Goal: Task Accomplishment & Management: Use online tool/utility

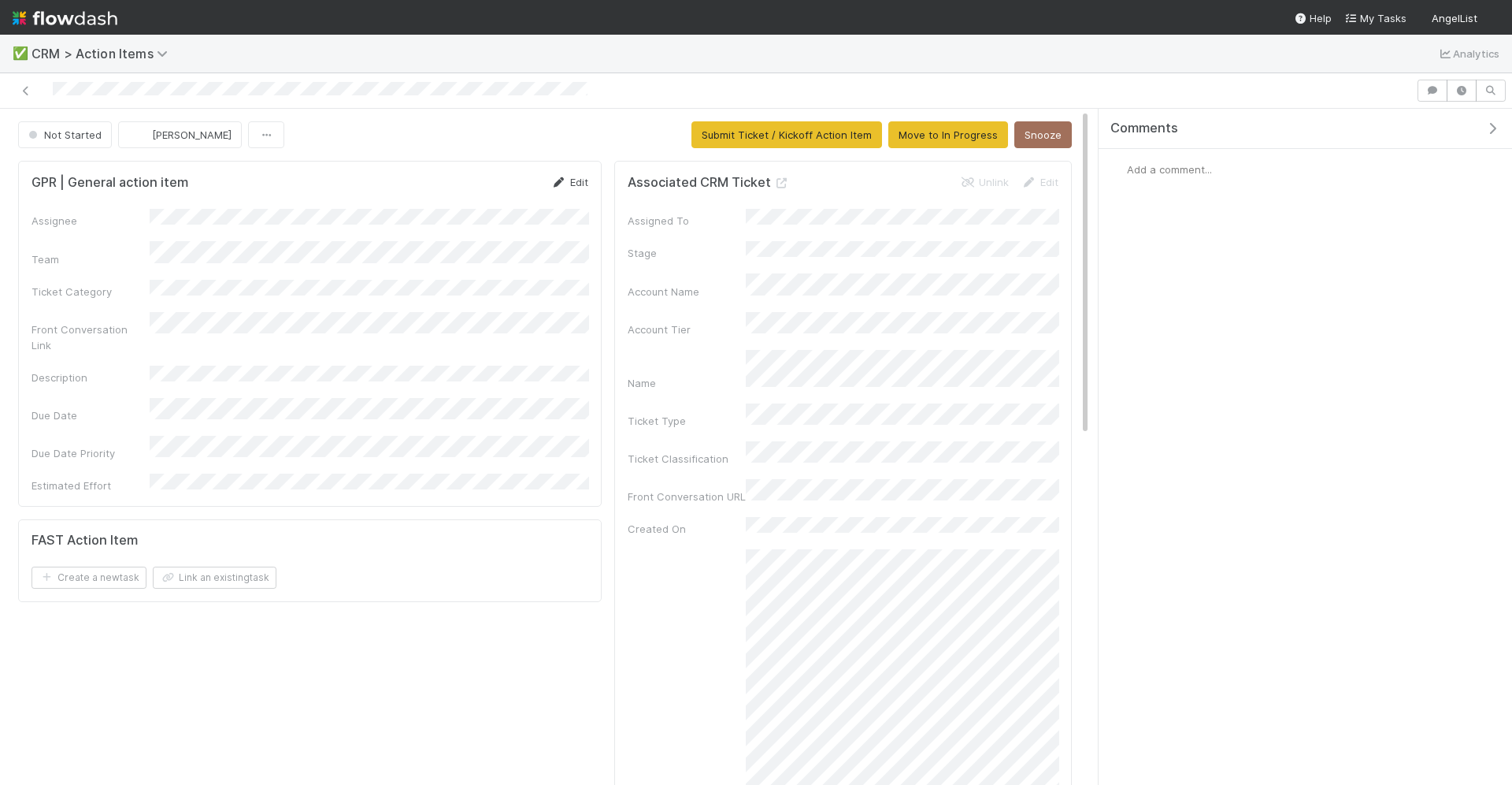
click at [581, 184] on link "Edit" at bounding box center [570, 182] width 37 height 13
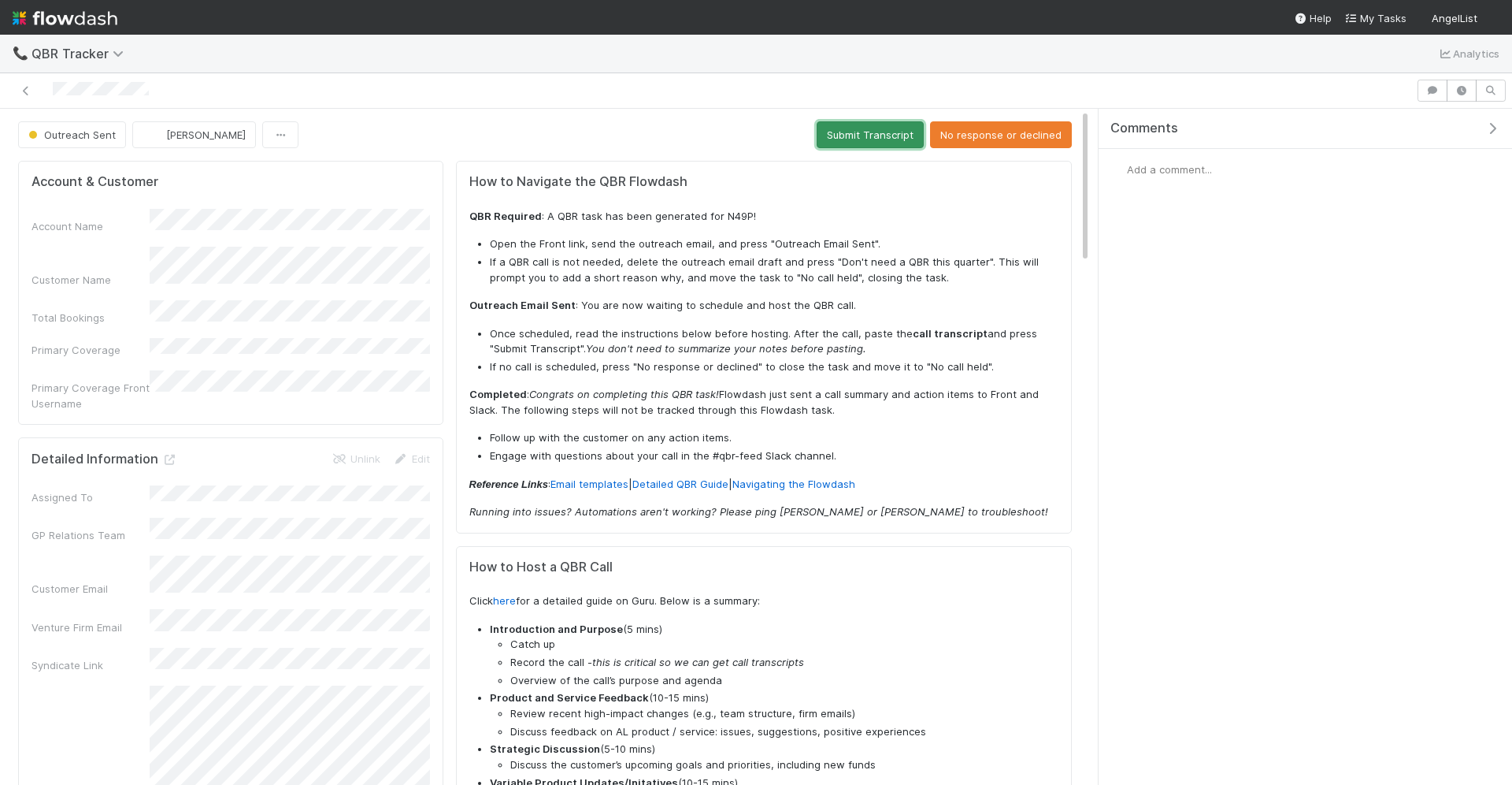
click at [891, 129] on button "Submit Transcript" at bounding box center [870, 135] width 107 height 27
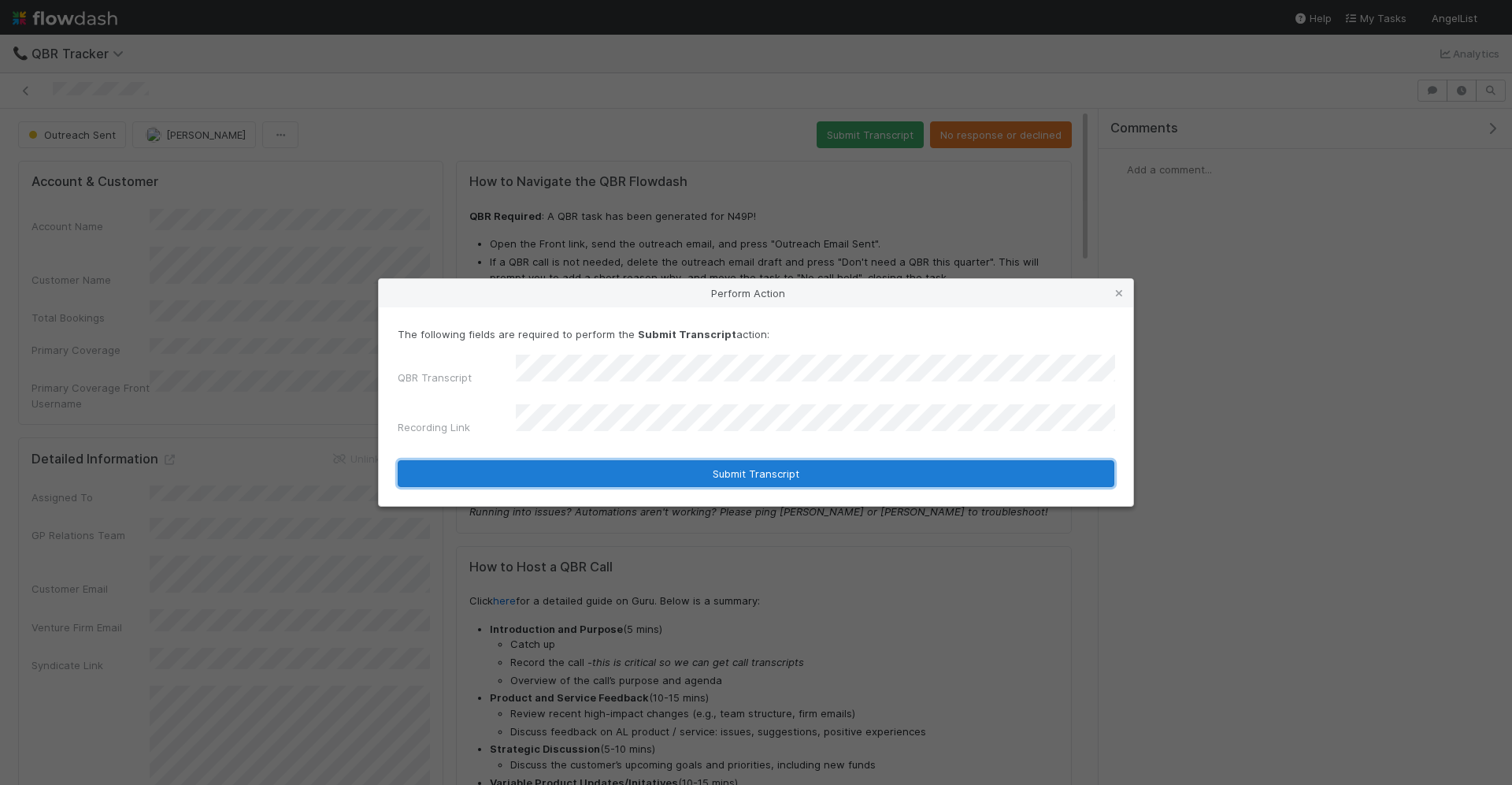
click at [762, 460] on button "Submit Transcript" at bounding box center [755, 474] width 716 height 27
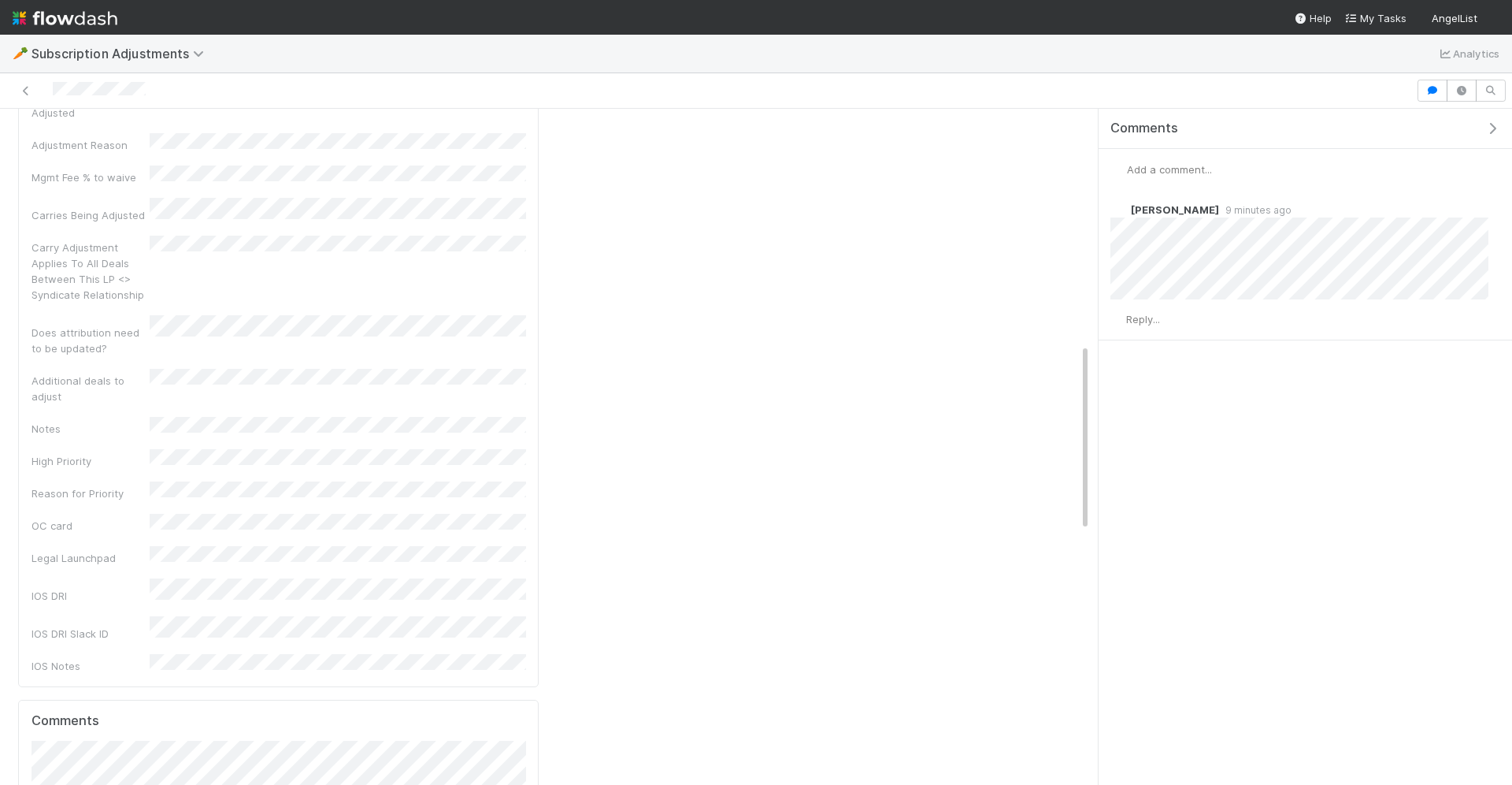
scroll to position [1769, 0]
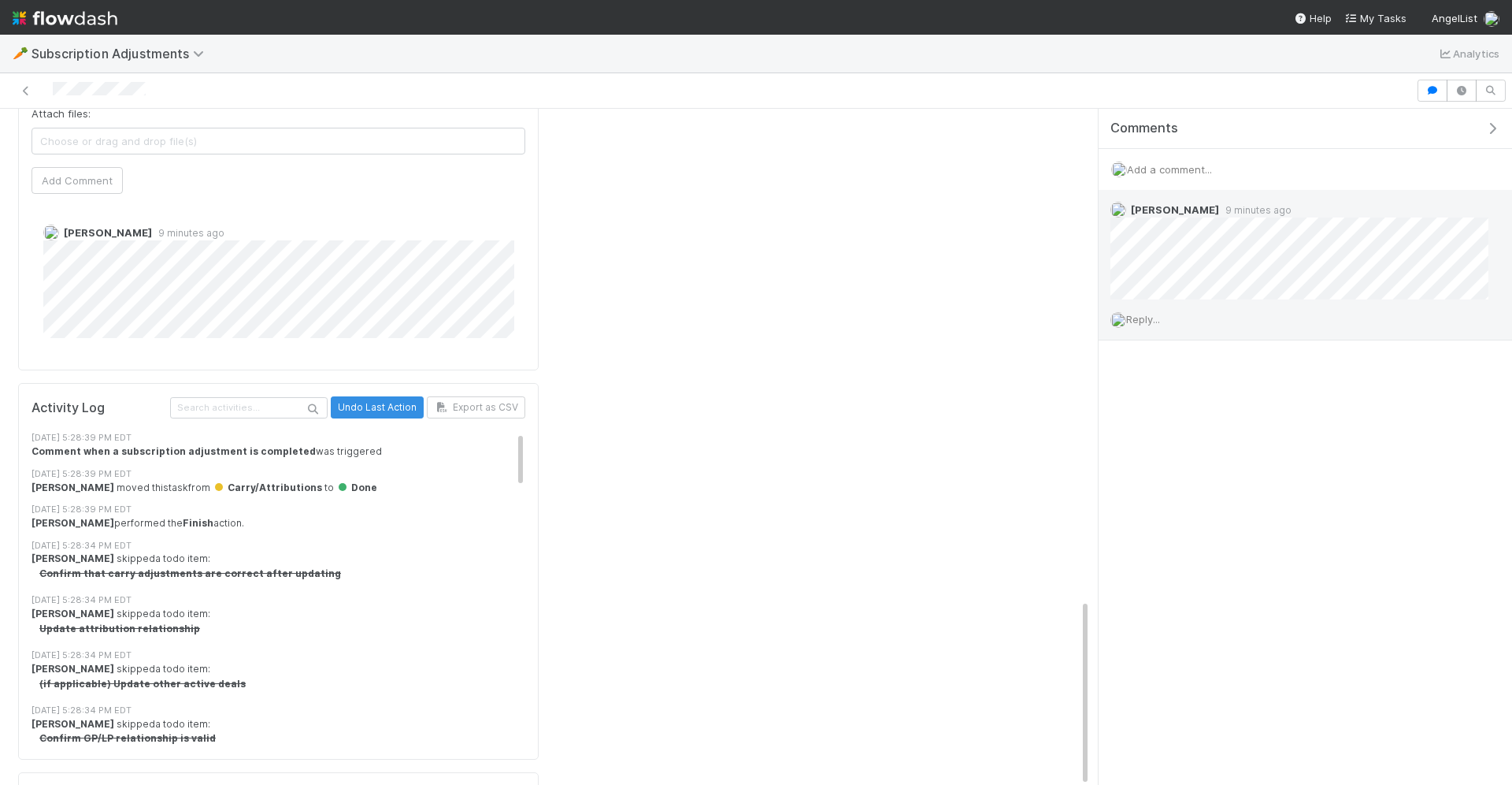
click at [1157, 314] on span "Reply..." at bounding box center [1143, 319] width 34 height 13
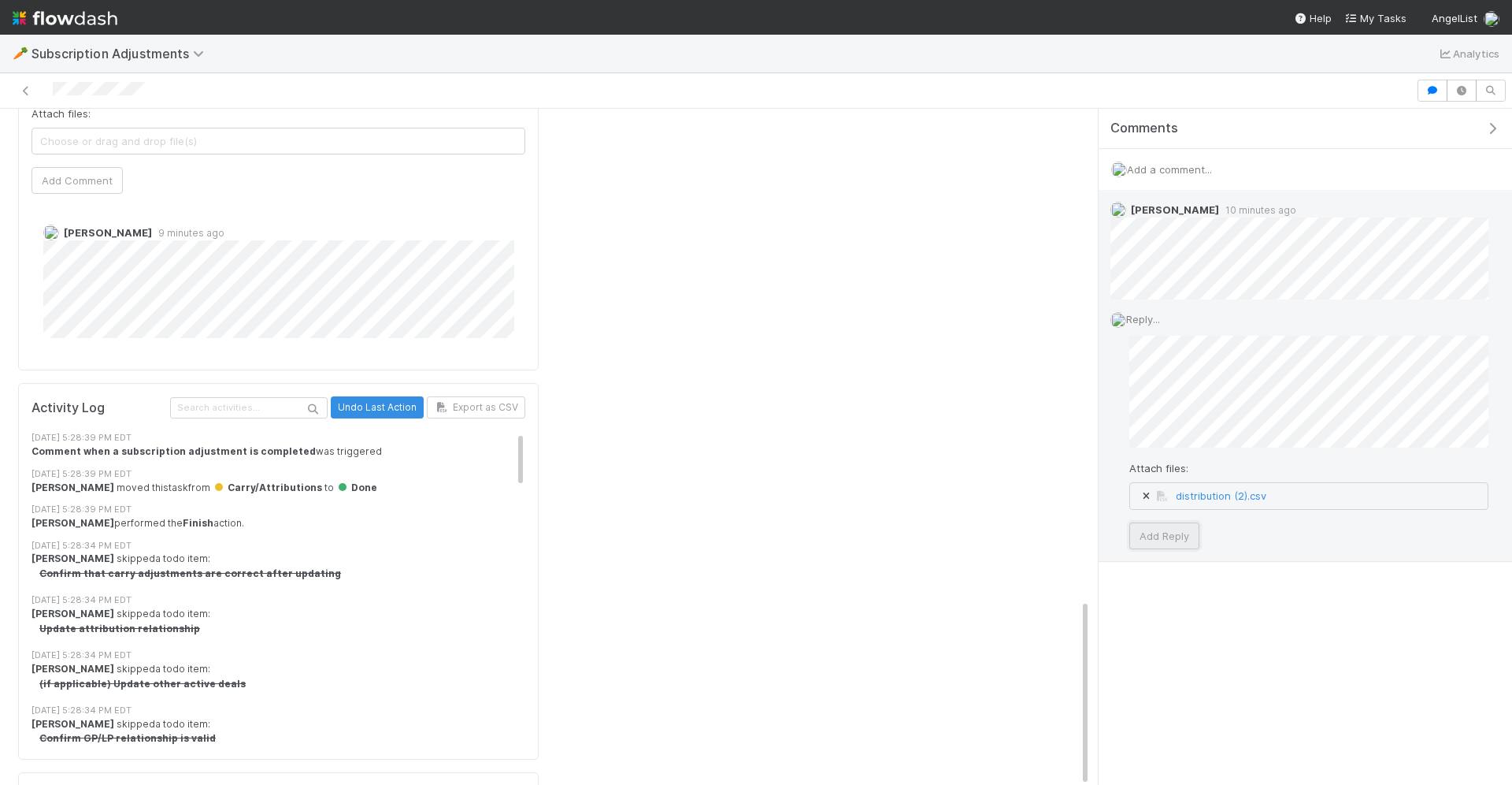
click at [1180, 538] on button "Add Reply" at bounding box center [1165, 536] width 70 height 27
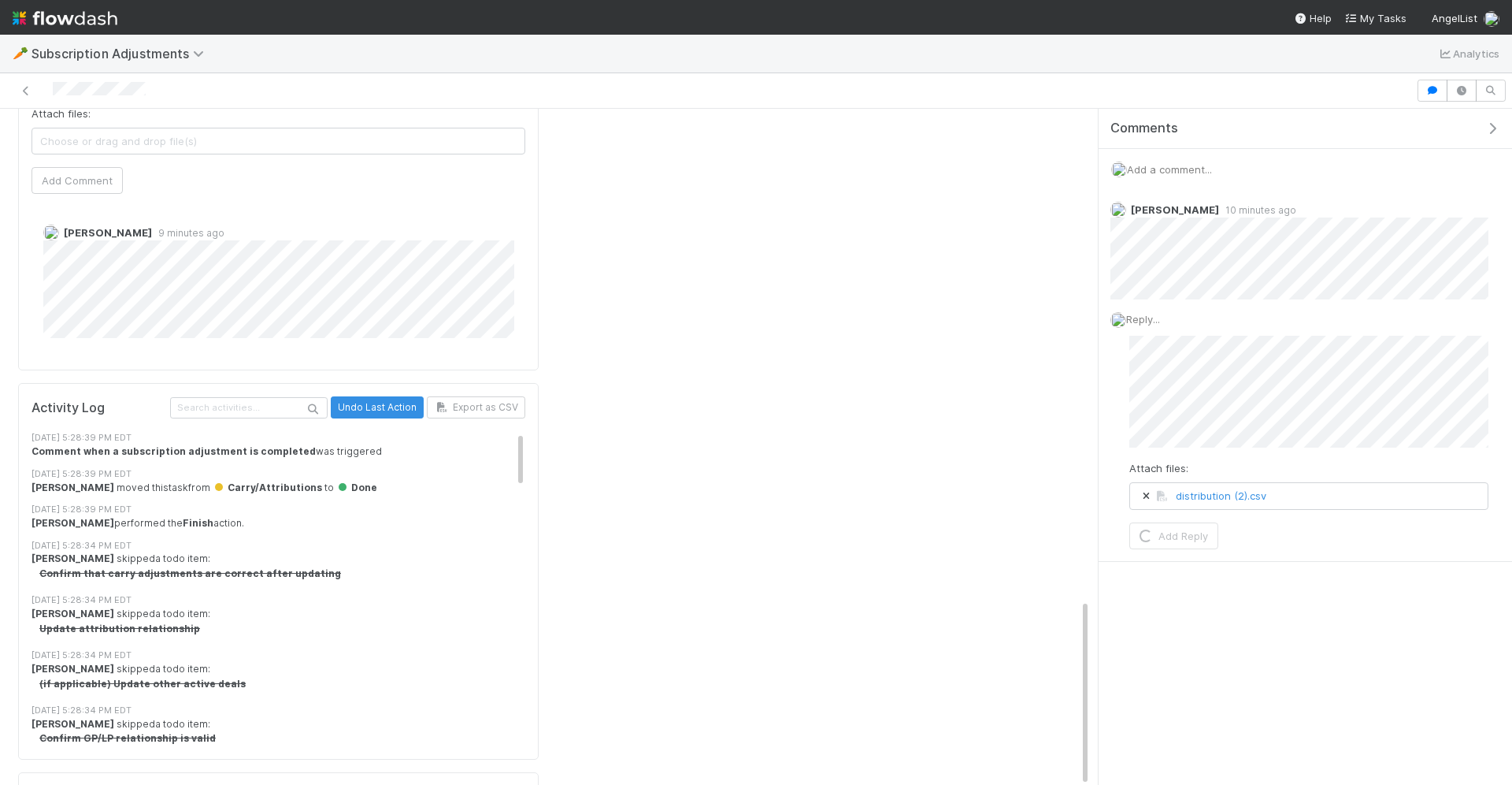
scroll to position [1926, 0]
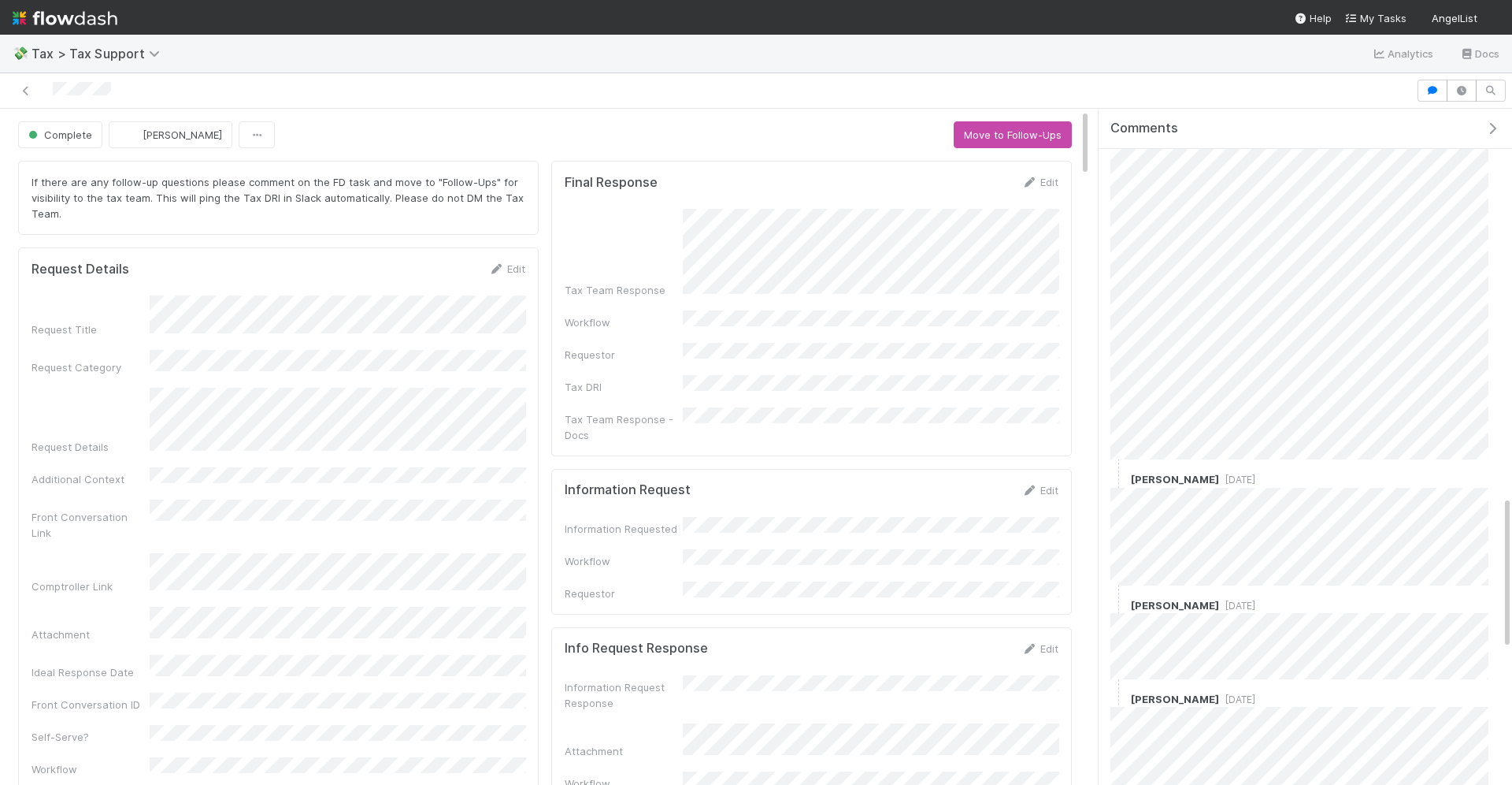
scroll to position [1707, 0]
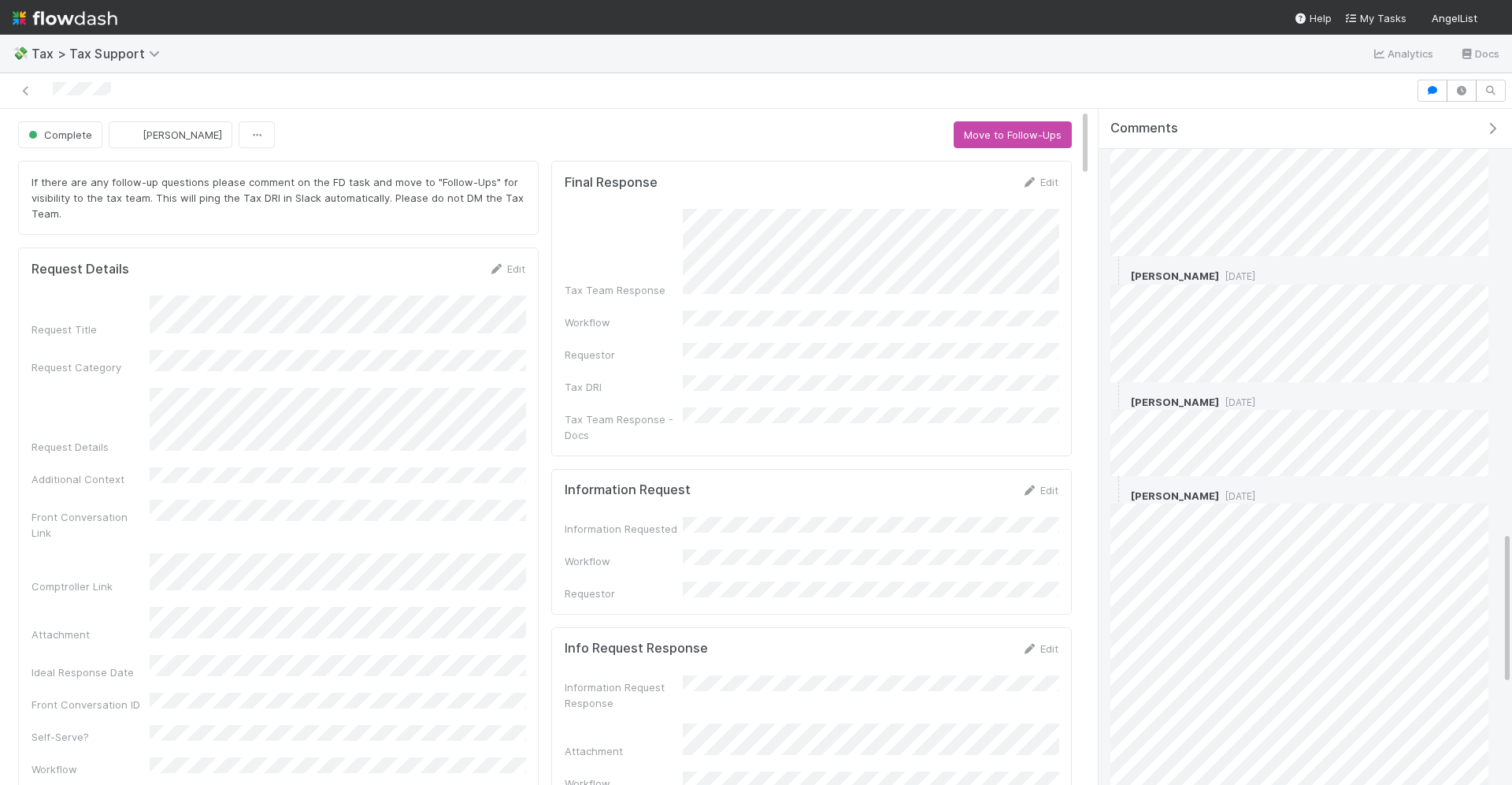
scroll to position [1893, 0]
